Goal: Find specific page/section: Find specific page/section

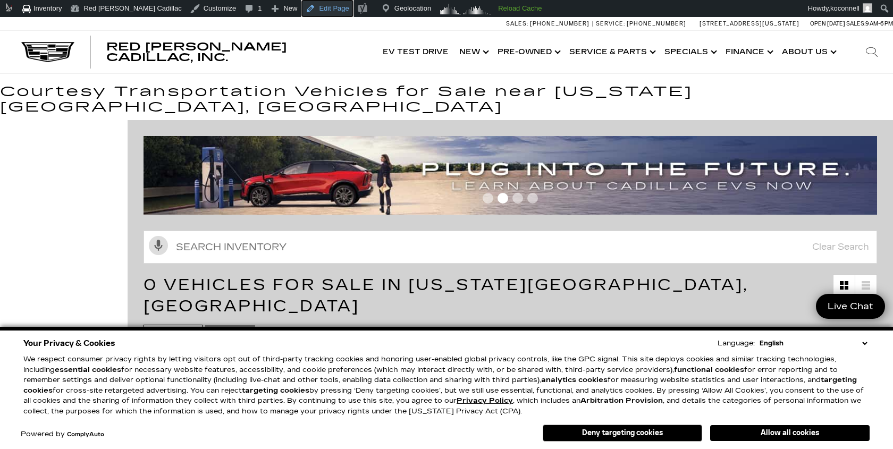
click at [311, 5] on link "Edit Page" at bounding box center [328, 8] width 52 height 17
